Goal: Browse casually: Explore the website without a specific task or goal

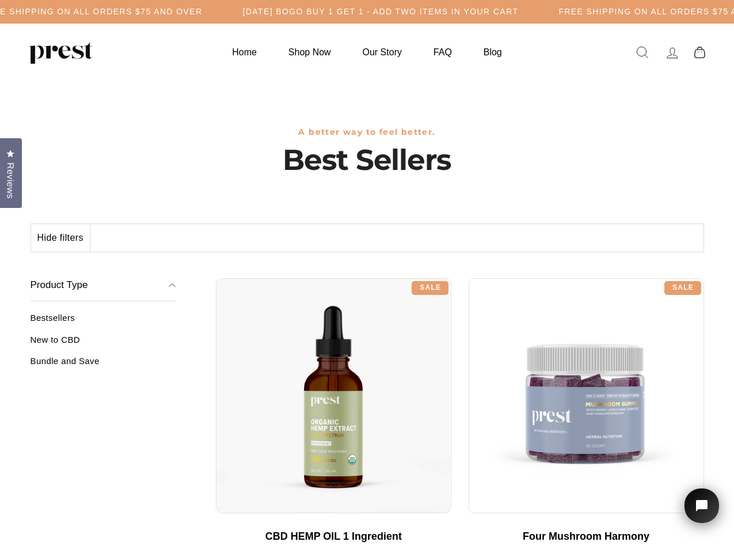
click at [367, 276] on div "**********" at bounding box center [460, 273] width 488 height 9
click at [203, 12] on h5 "Free Shipping on all orders $75 and over" at bounding box center [92, 12] width 221 height 10
click at [61, 238] on button "Hide filters" at bounding box center [60, 238] width 59 height 28
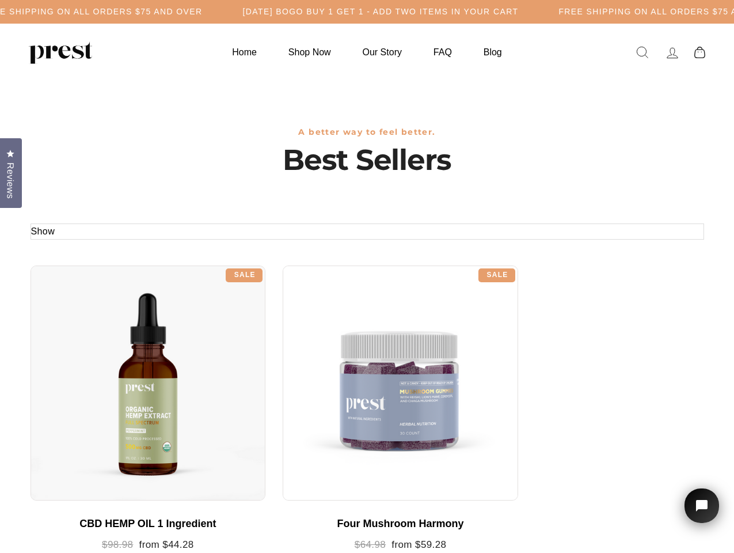
click at [103, 344] on div at bounding box center [148, 382] width 235 height 235
click at [103, 365] on div at bounding box center [148, 382] width 235 height 235
click at [11, 172] on span "Reviews" at bounding box center [10, 180] width 15 height 36
click at [702, 505] on icon "Open chat widget" at bounding box center [708, 506] width 18 height 18
